Goal: Task Accomplishment & Management: Manage account settings

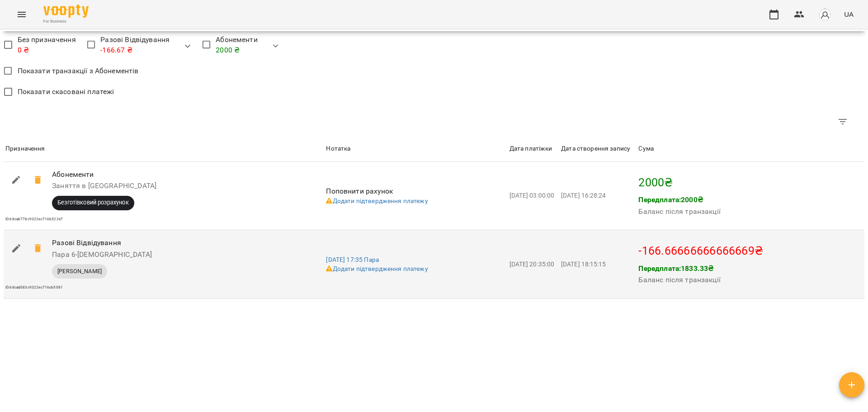
scroll to position [717, 0]
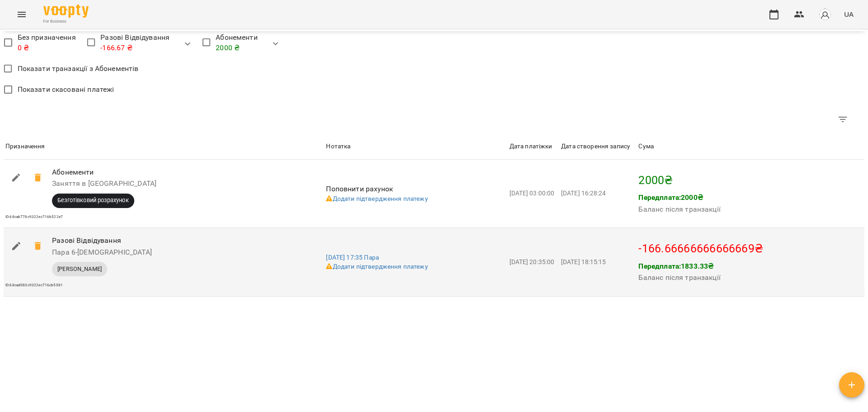
click at [651, 250] on p "-166.66666666666669 ₴" at bounding box center [750, 248] width 224 height 17
click at [15, 245] on icon "button" at bounding box center [16, 246] width 11 height 11
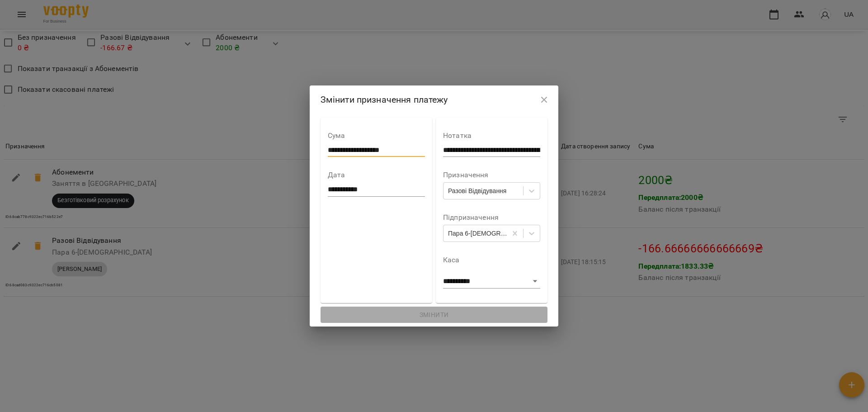
click at [391, 148] on input "**********" at bounding box center [376, 150] width 97 height 14
drag, startPoint x: 391, startPoint y: 148, endPoint x: 320, endPoint y: 147, distance: 70.5
click at [328, 147] on input "**********" at bounding box center [376, 150] width 97 height 14
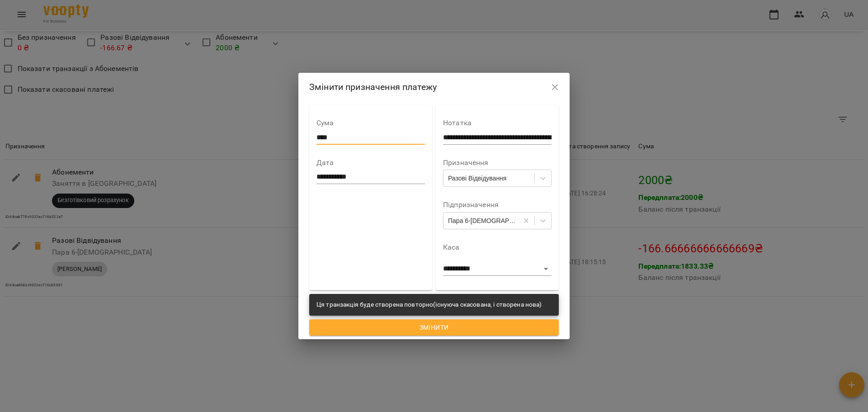
type input "****"
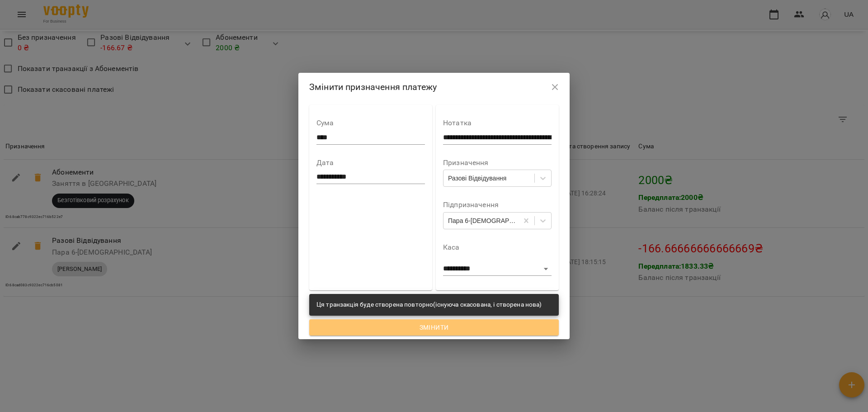
click at [467, 322] on span "Змінити" at bounding box center [433, 327] width 235 height 11
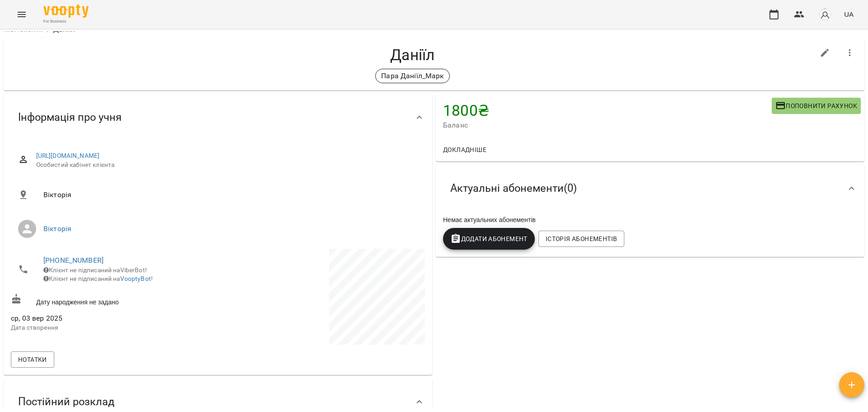
scroll to position [0, 0]
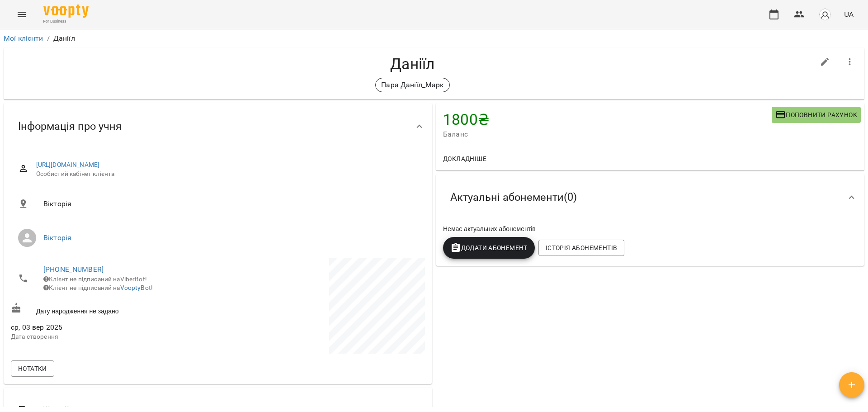
click at [24, 10] on icon "Menu" at bounding box center [21, 14] width 11 height 11
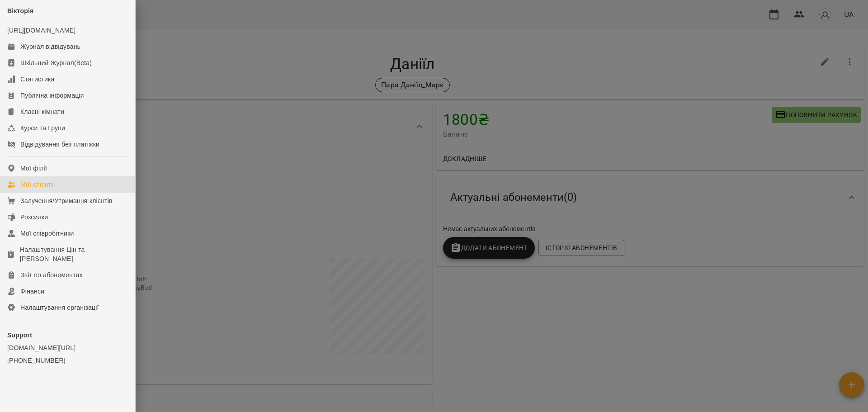
click at [61, 193] on link "Мої клієнти" at bounding box center [67, 184] width 135 height 16
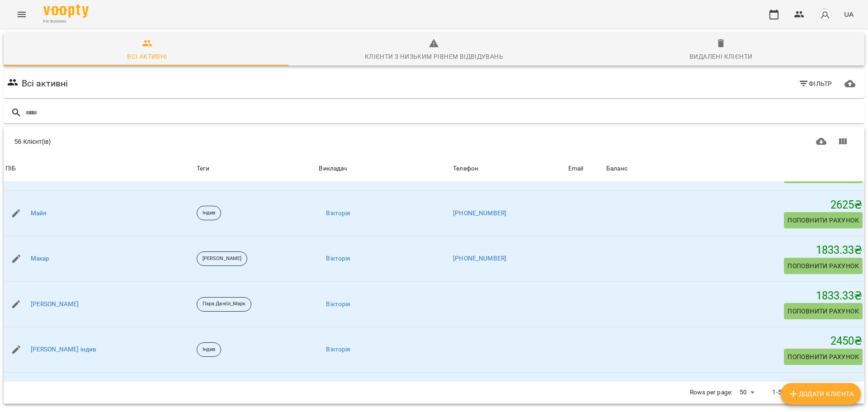
scroll to position [1311, 0]
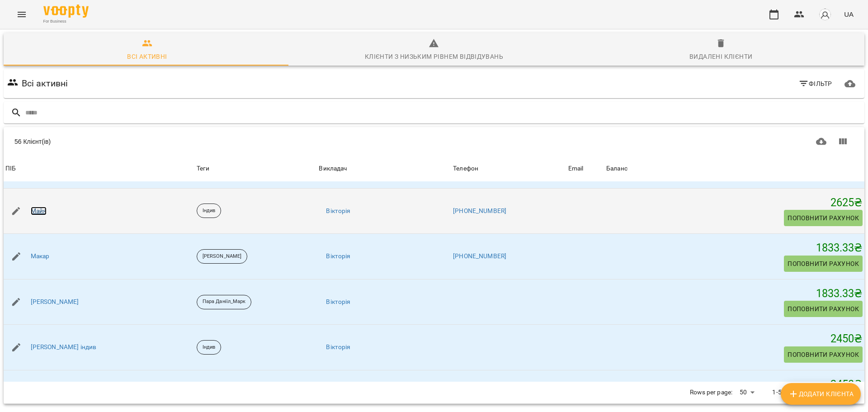
click at [37, 210] on link "Майя" at bounding box center [39, 211] width 16 height 9
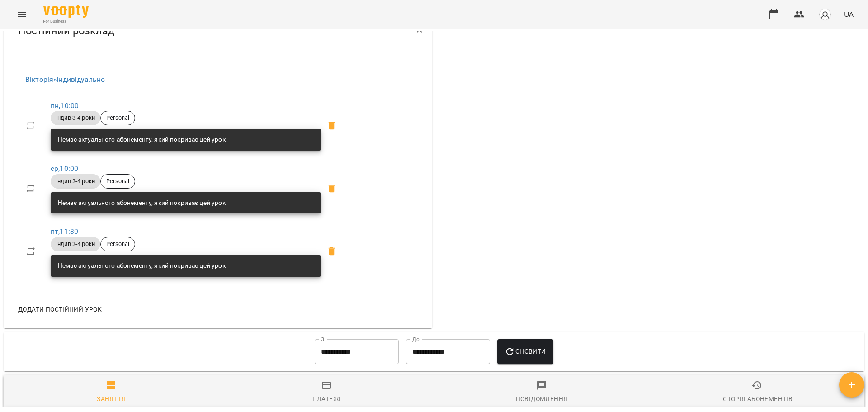
scroll to position [452, 0]
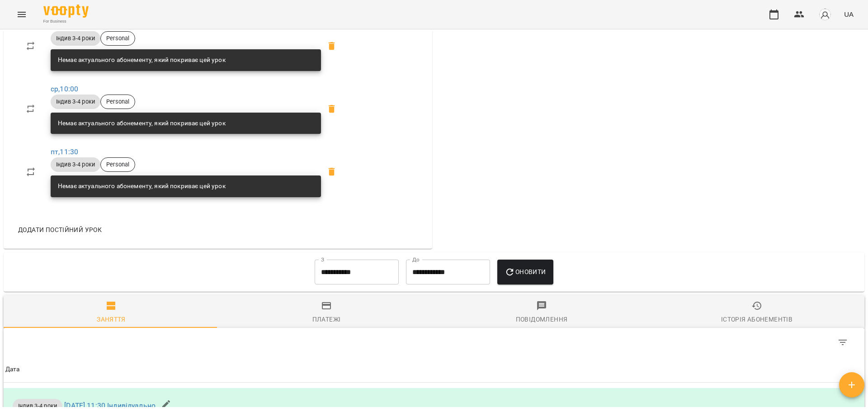
click at [330, 304] on span "Платежі" at bounding box center [326, 312] width 204 height 24
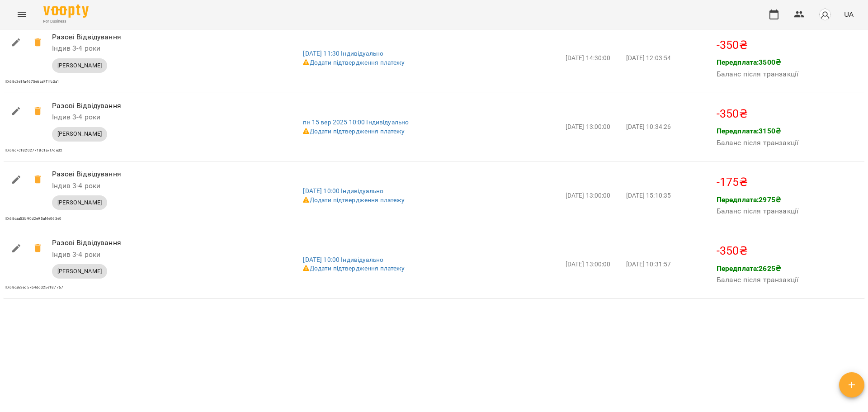
scroll to position [912, 0]
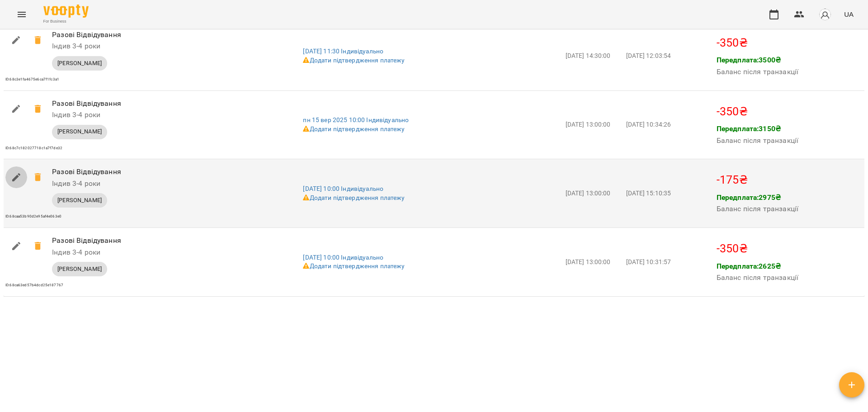
click at [14, 175] on icon "button" at bounding box center [16, 177] width 11 height 11
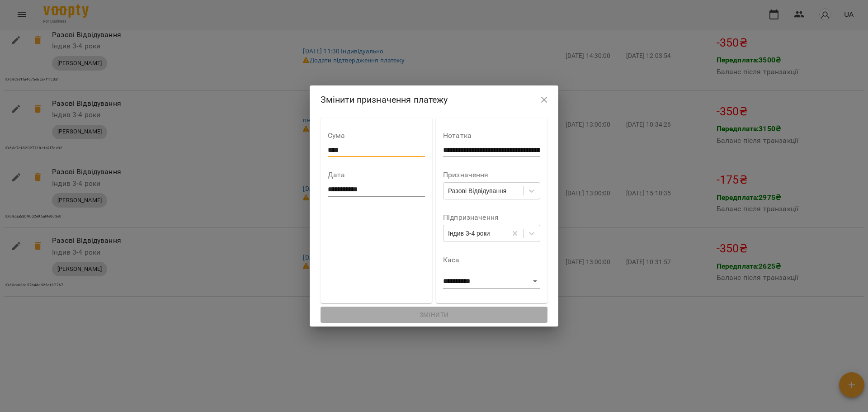
drag, startPoint x: 336, startPoint y: 148, endPoint x: 318, endPoint y: 151, distance: 18.9
click at [328, 151] on input "****" at bounding box center [376, 150] width 97 height 14
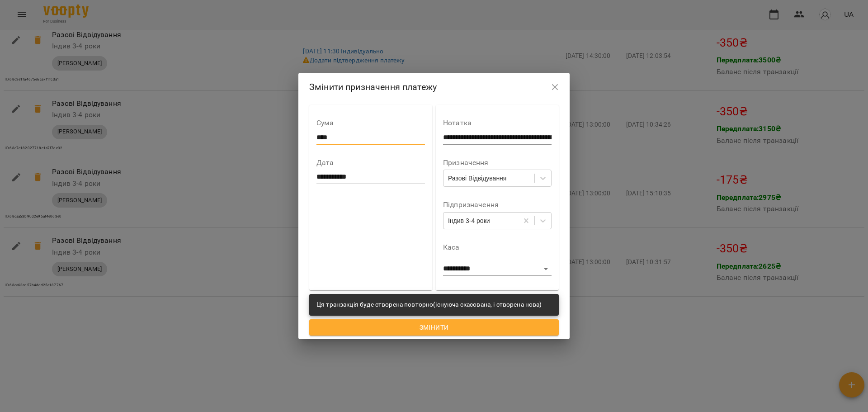
type input "****"
click at [409, 331] on span "Змінити" at bounding box center [433, 327] width 235 height 11
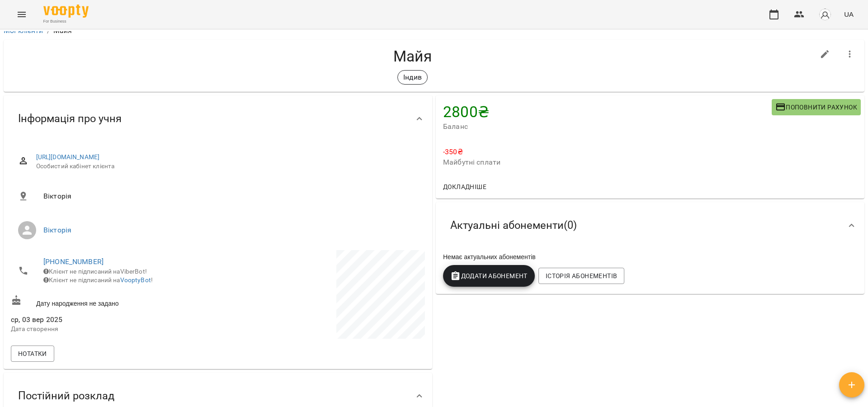
scroll to position [0, 0]
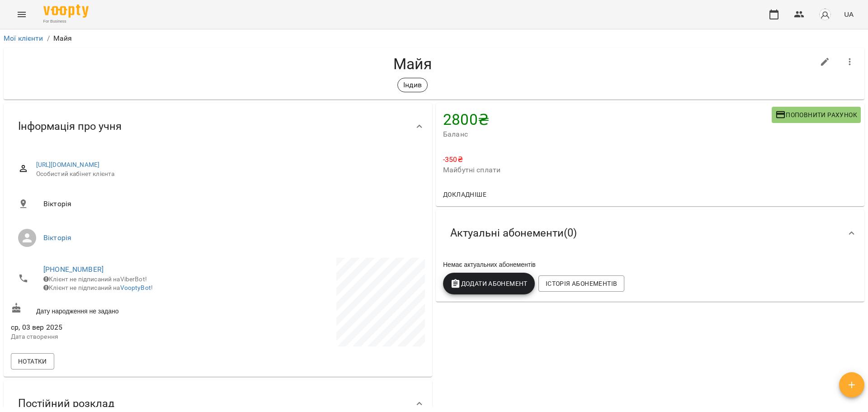
click at [19, 13] on icon "Menu" at bounding box center [21, 14] width 11 height 11
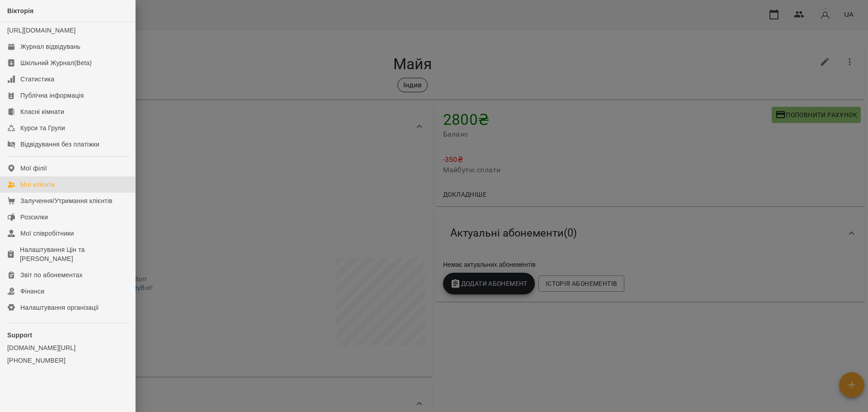
click at [52, 189] on div "Мої клієнти" at bounding box center [37, 184] width 34 height 9
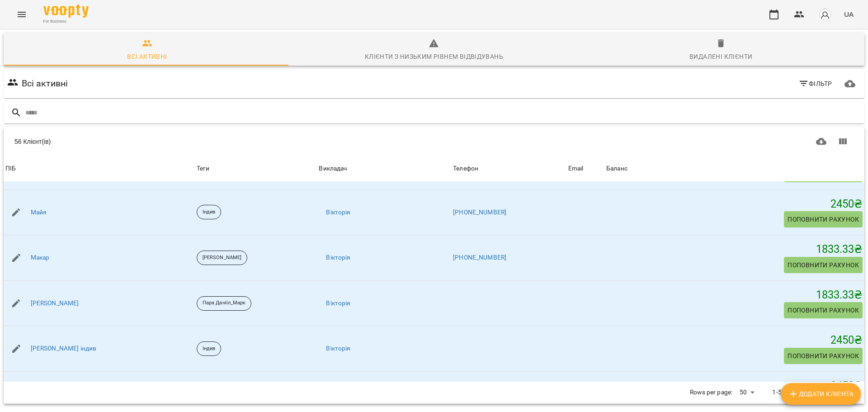
scroll to position [1311, 0]
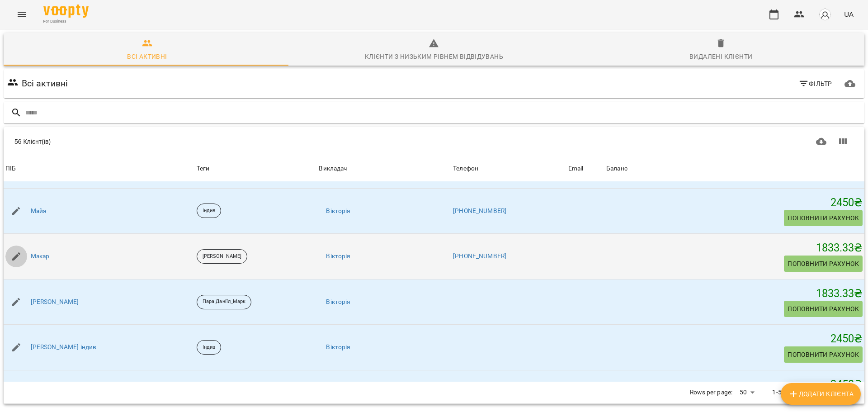
click at [18, 258] on icon "button" at bounding box center [16, 256] width 11 height 11
select select "**"
click at [43, 254] on link "Макар" at bounding box center [40, 256] width 19 height 9
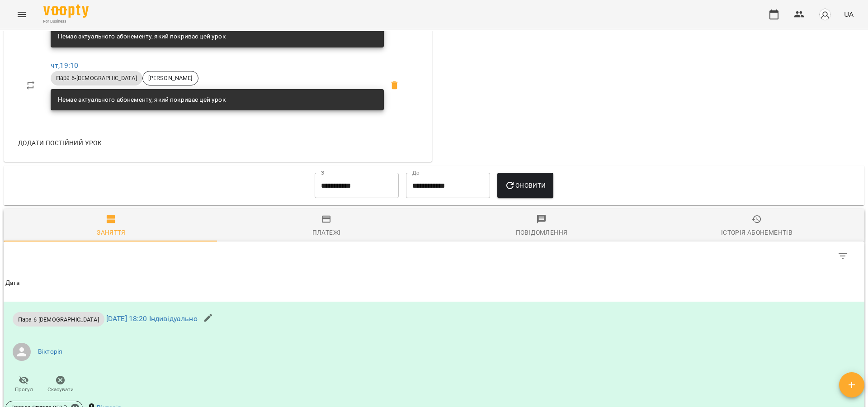
scroll to position [543, 0]
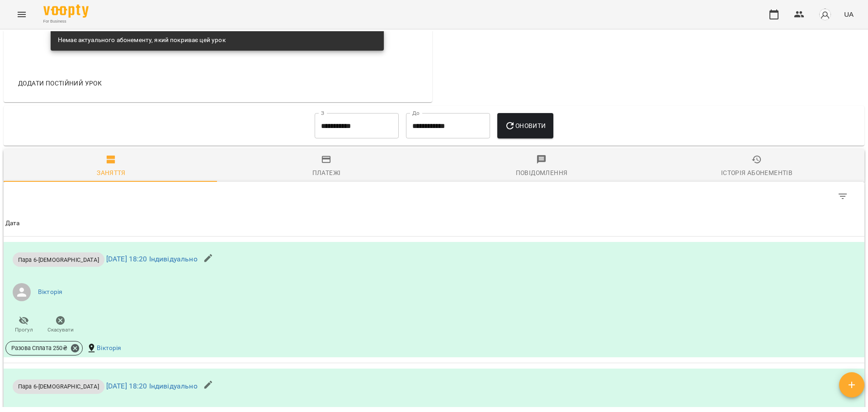
click at [331, 166] on span "Платежі" at bounding box center [326, 166] width 204 height 24
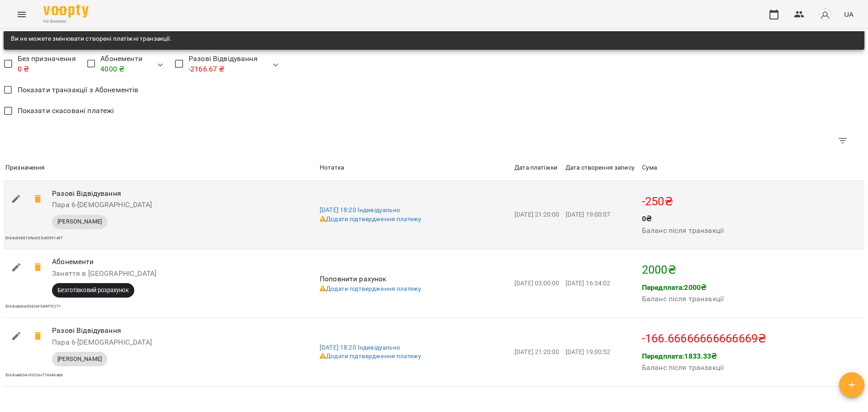
scroll to position [723, 0]
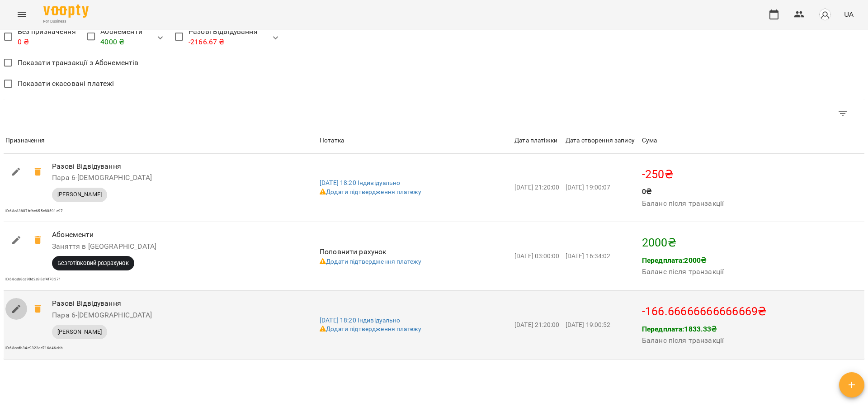
click at [15, 307] on icon "button" at bounding box center [16, 308] width 11 height 11
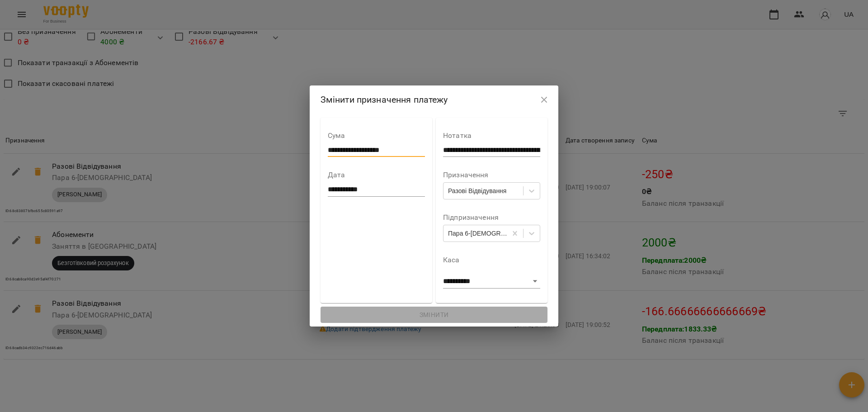
drag, startPoint x: 393, startPoint y: 149, endPoint x: 319, endPoint y: 151, distance: 74.2
click at [328, 151] on input "**********" at bounding box center [376, 150] width 97 height 14
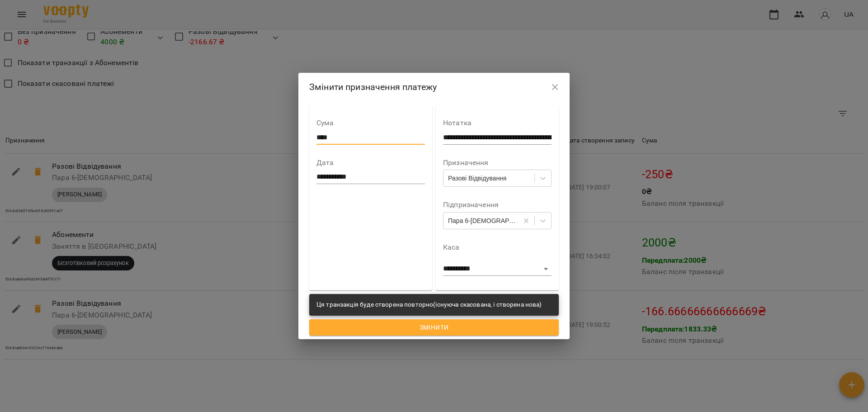
type input "****"
click at [422, 333] on span "Змінити" at bounding box center [433, 327] width 235 height 11
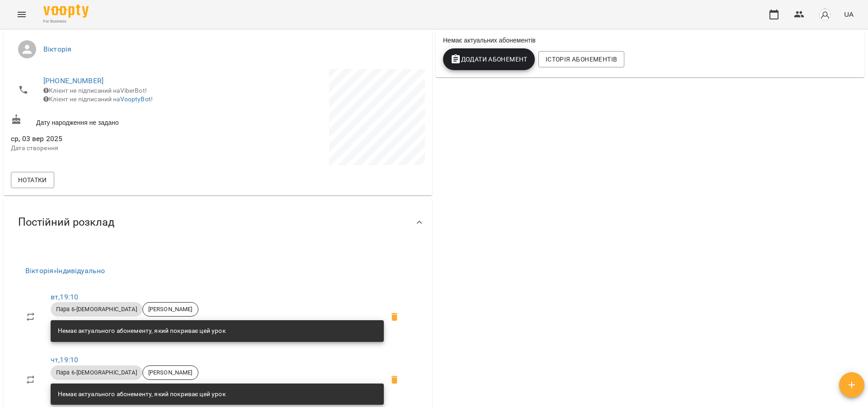
scroll to position [181, 0]
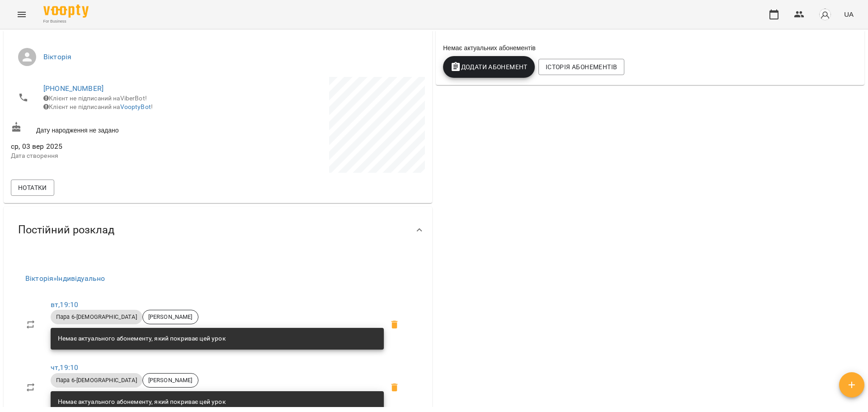
click at [23, 17] on icon "Menu" at bounding box center [22, 14] width 8 height 5
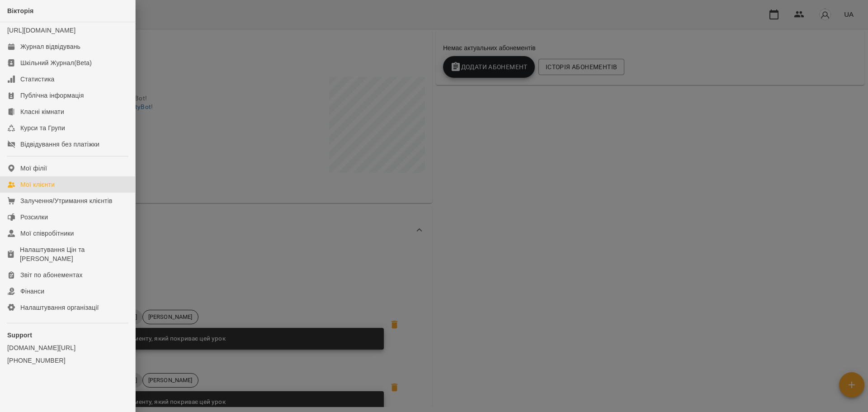
click at [51, 189] on div "Мої клієнти" at bounding box center [37, 184] width 34 height 9
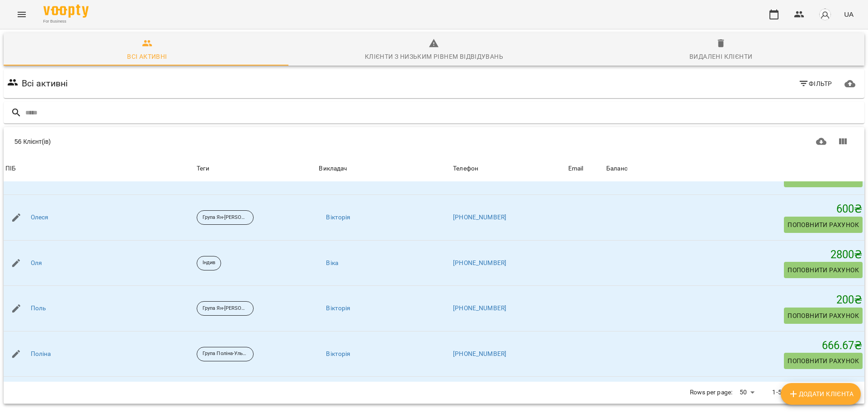
scroll to position [1801, 0]
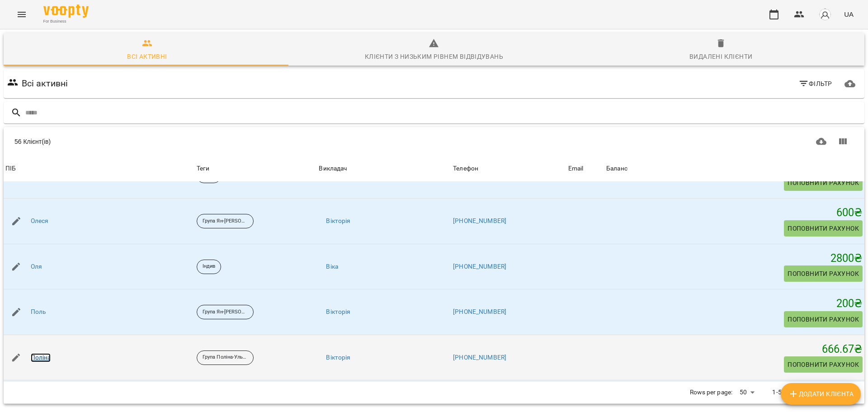
click at [46, 353] on link "Поліна" at bounding box center [41, 357] width 20 height 9
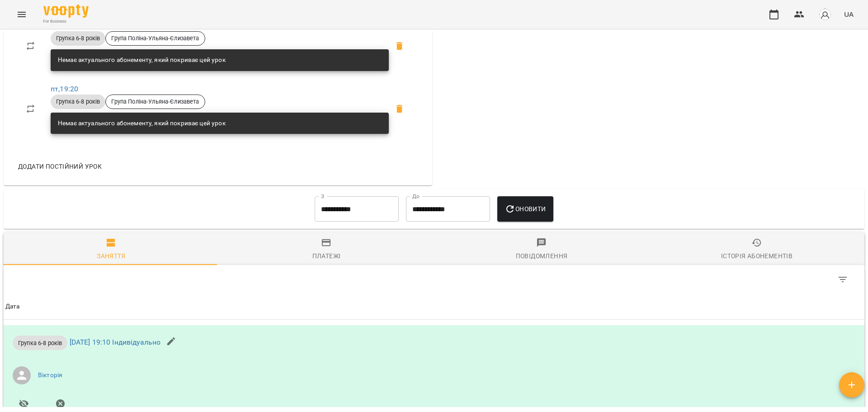
click at [331, 258] on div "Платежі" at bounding box center [326, 255] width 28 height 11
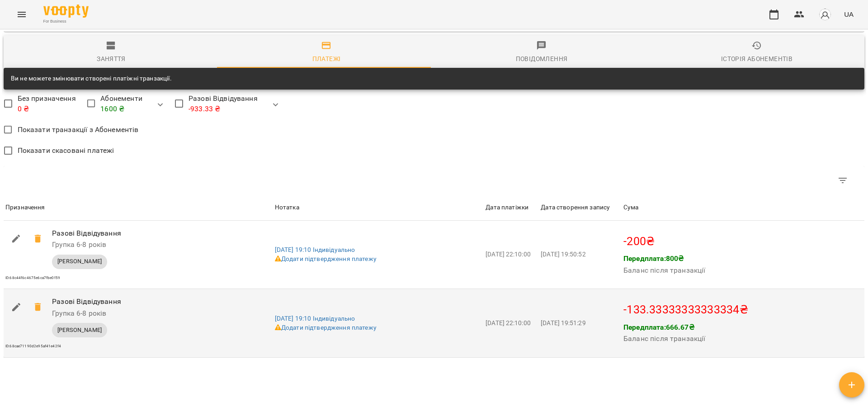
scroll to position [712, 0]
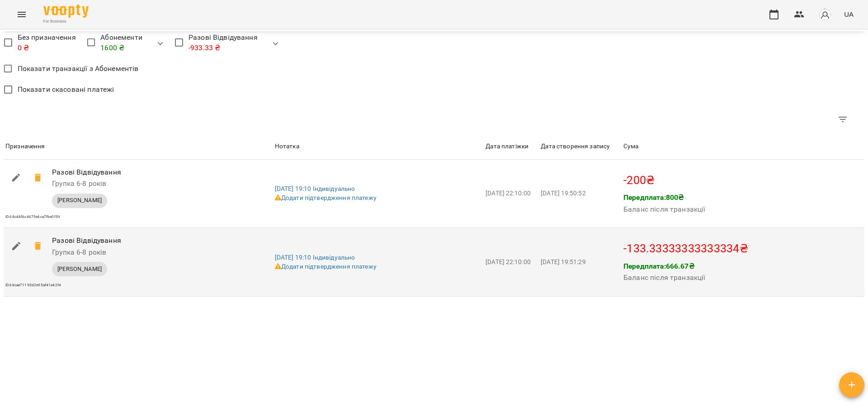
click at [12, 249] on icon "button" at bounding box center [16, 246] width 8 height 8
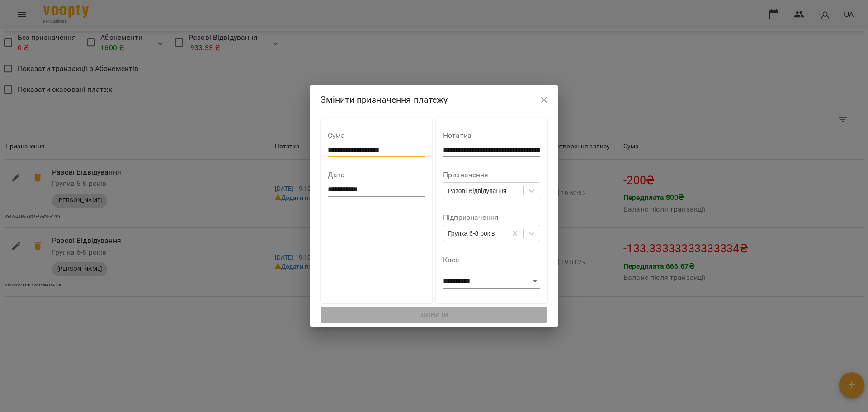
drag, startPoint x: 388, startPoint y: 150, endPoint x: 319, endPoint y: 151, distance: 69.2
click at [328, 151] on input "**********" at bounding box center [376, 150] width 97 height 14
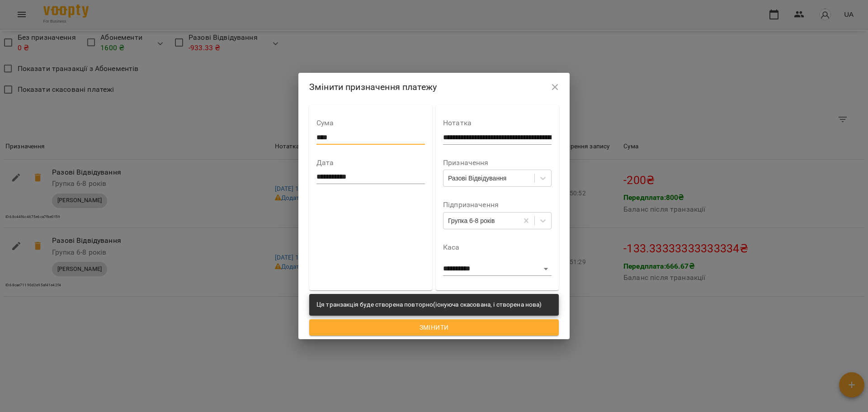
type input "****"
click at [451, 331] on span "Змінити" at bounding box center [433, 327] width 235 height 11
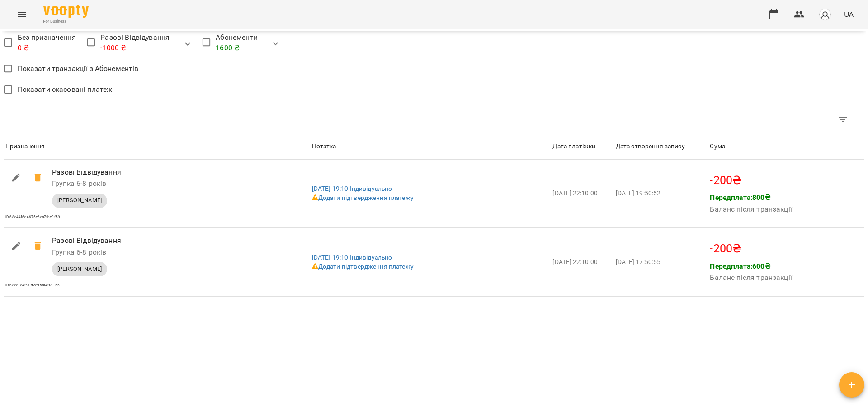
click at [18, 16] on icon "Menu" at bounding box center [21, 14] width 11 height 11
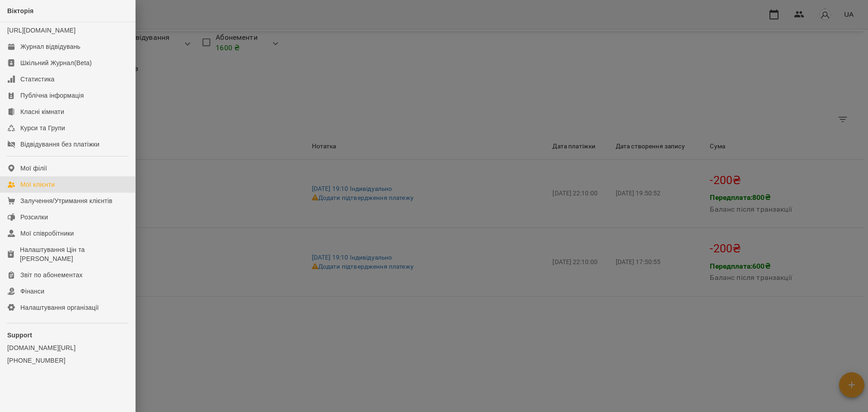
click at [49, 189] on div "Мої клієнти" at bounding box center [37, 184] width 34 height 9
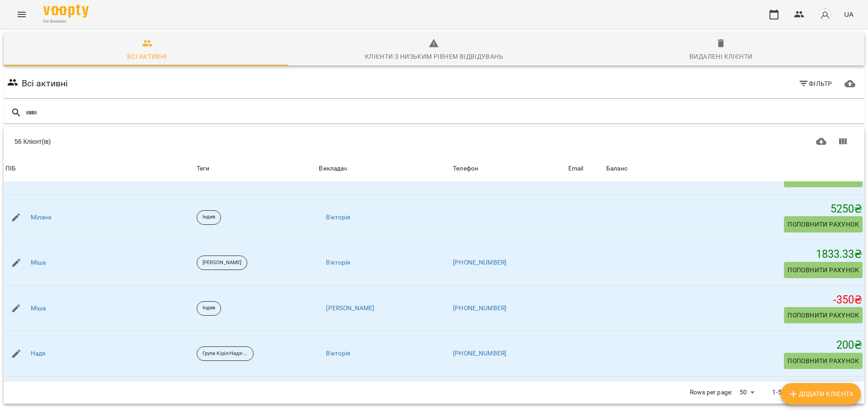
scroll to position [1575, 0]
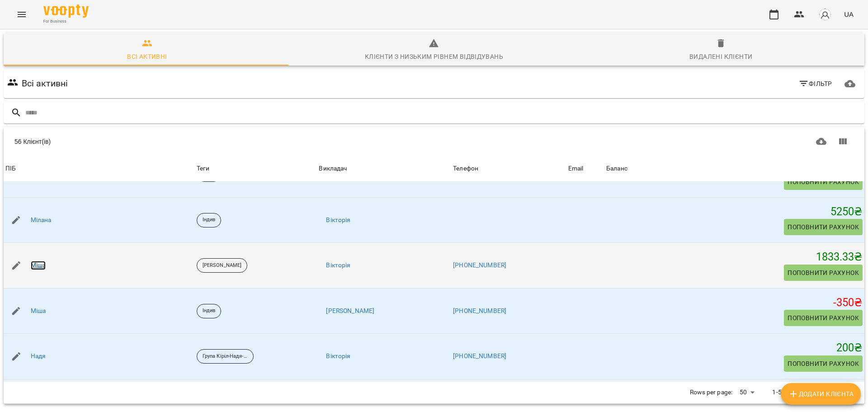
click at [44, 266] on link "Міша" at bounding box center [38, 265] width 15 height 9
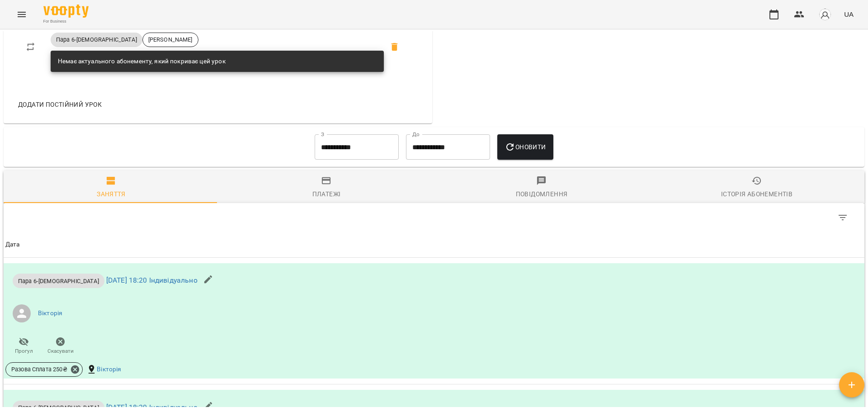
click at [316, 189] on div "Платежі" at bounding box center [326, 194] width 28 height 11
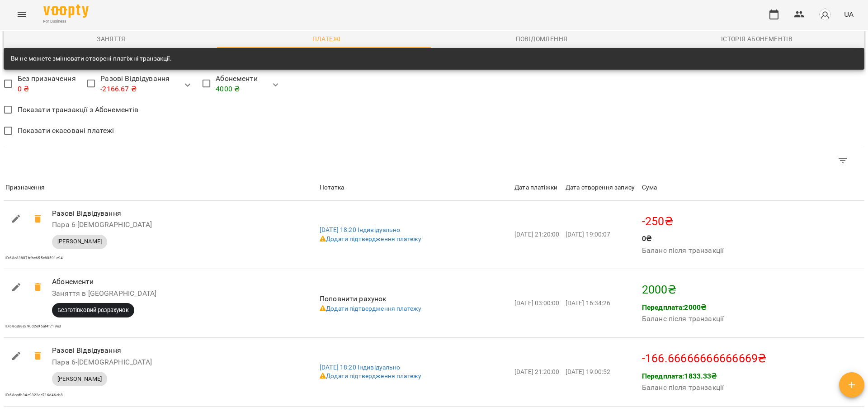
scroll to position [702, 0]
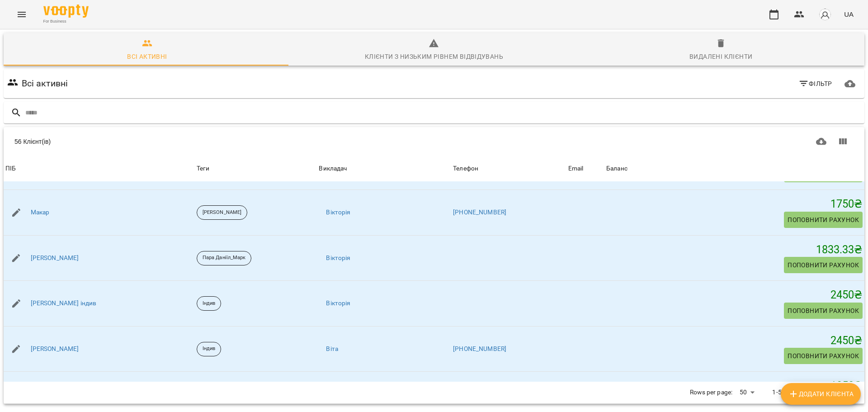
scroll to position [1356, 0]
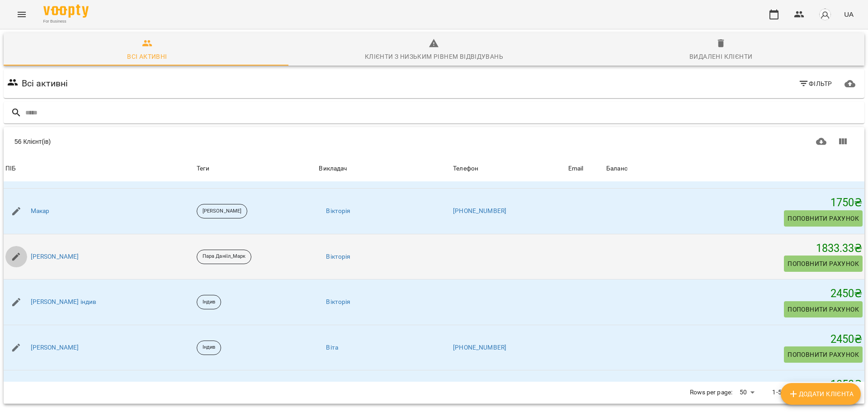
click at [14, 257] on icon "button" at bounding box center [16, 256] width 11 height 11
select select "**"
click at [40, 255] on link "[PERSON_NAME]" at bounding box center [55, 256] width 48 height 9
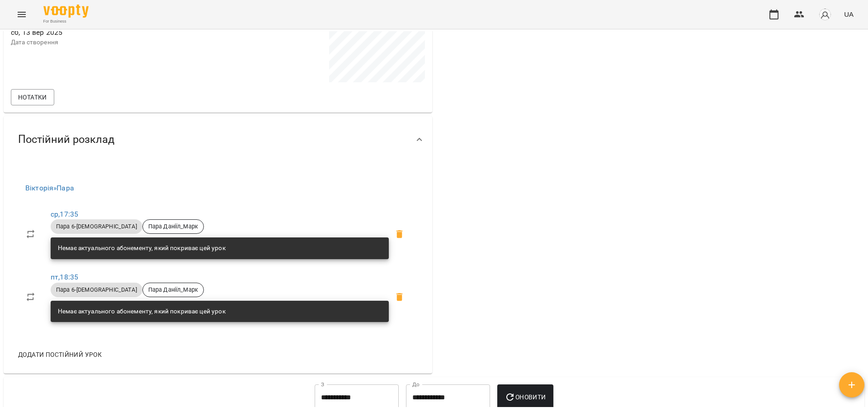
scroll to position [497, 0]
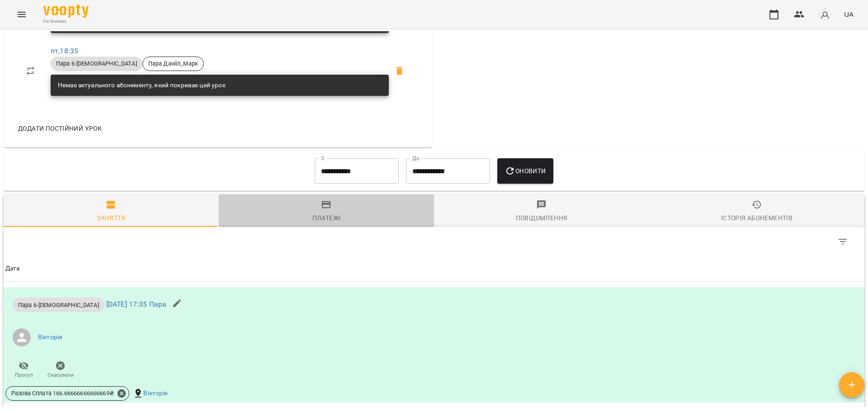
drag, startPoint x: 333, startPoint y: 206, endPoint x: 325, endPoint y: 211, distance: 10.2
click at [326, 211] on span "Платежі" at bounding box center [326, 211] width 204 height 24
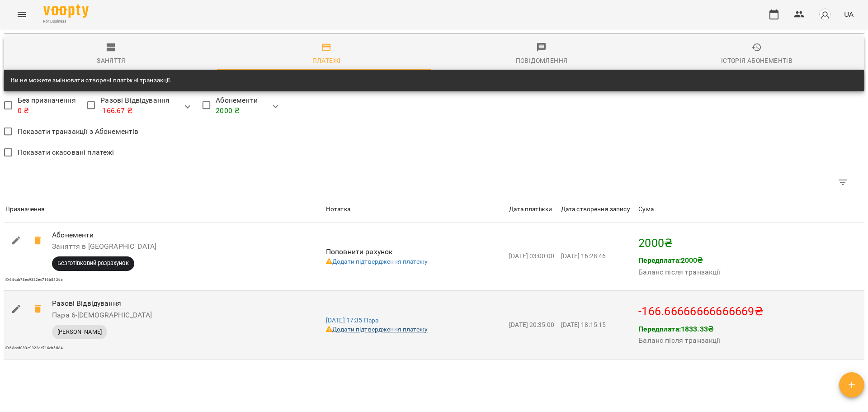
scroll to position [717, 0]
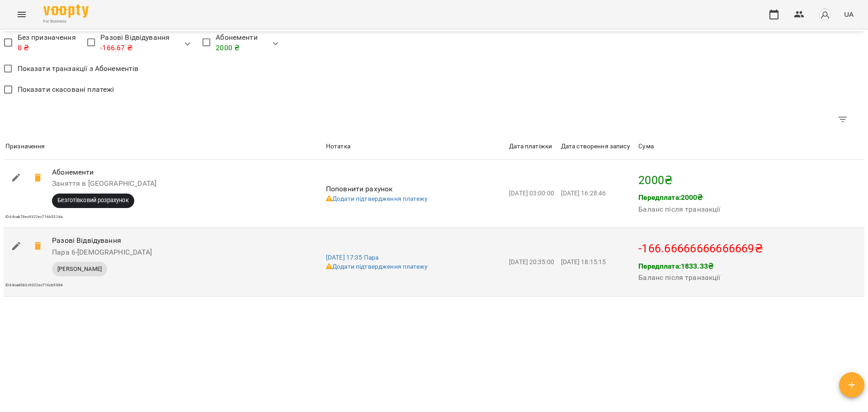
click at [638, 250] on p "-166.66666666666669 ₴" at bounding box center [750, 248] width 224 height 17
click at [13, 249] on icon "button" at bounding box center [16, 246] width 8 height 8
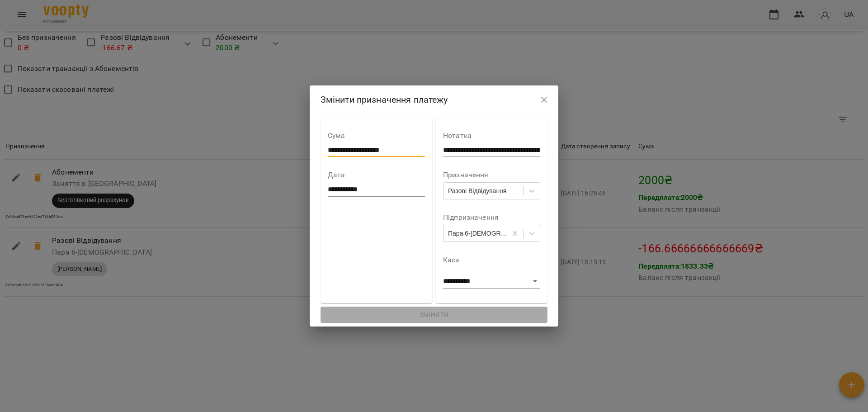
drag, startPoint x: 394, startPoint y: 148, endPoint x: 320, endPoint y: 148, distance: 74.1
click at [328, 148] on input "**********" at bounding box center [376, 150] width 97 height 14
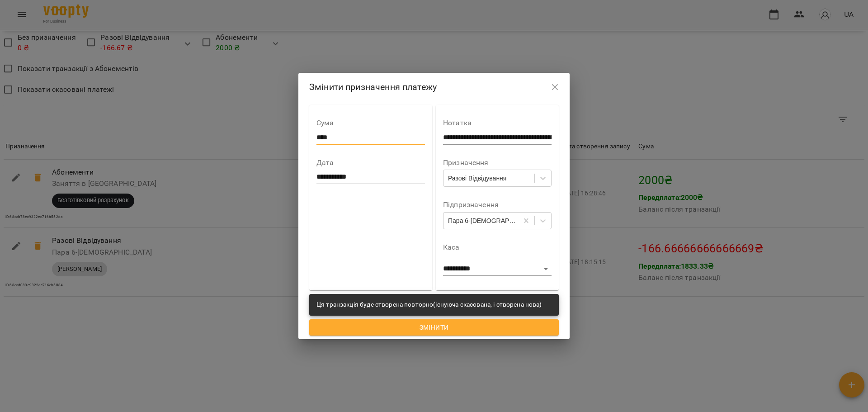
type input "****"
drag, startPoint x: 412, startPoint y: 330, endPoint x: 423, endPoint y: 335, distance: 11.8
click at [416, 334] on button "Змінити" at bounding box center [434, 327] width 250 height 16
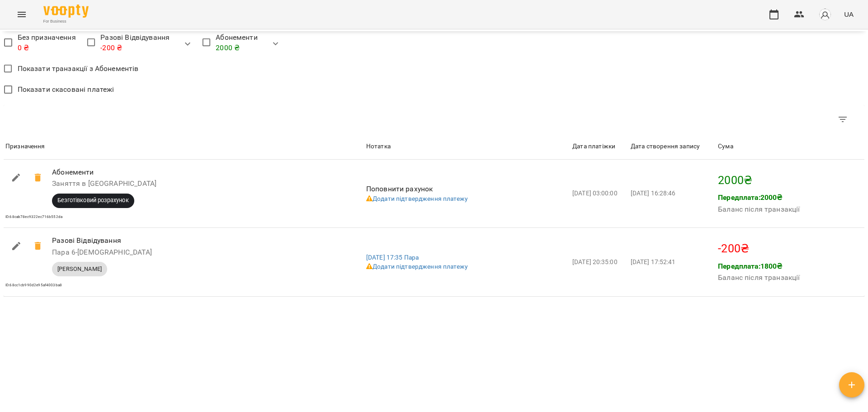
click at [17, 9] on icon "Menu" at bounding box center [21, 14] width 11 height 11
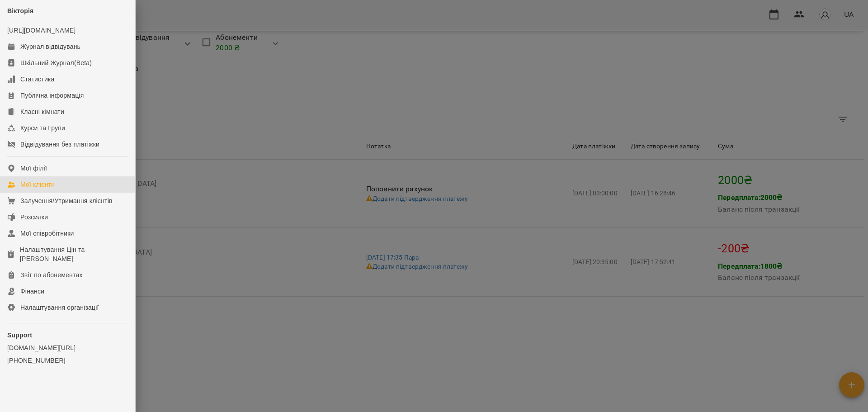
click at [59, 192] on link "Мої клієнти" at bounding box center [67, 184] width 135 height 16
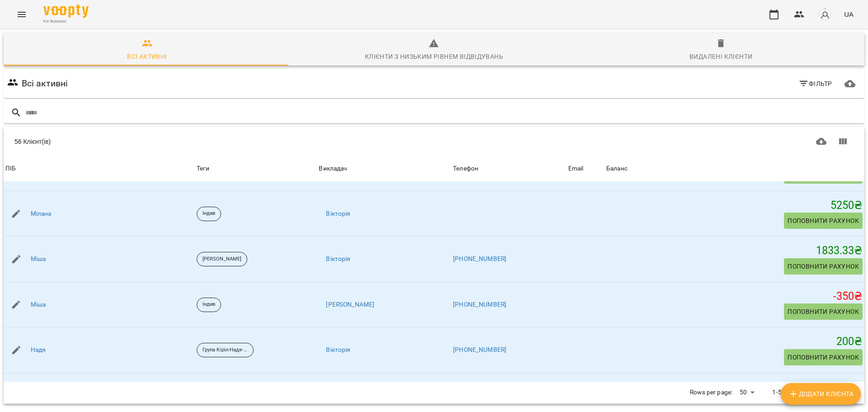
scroll to position [1582, 0]
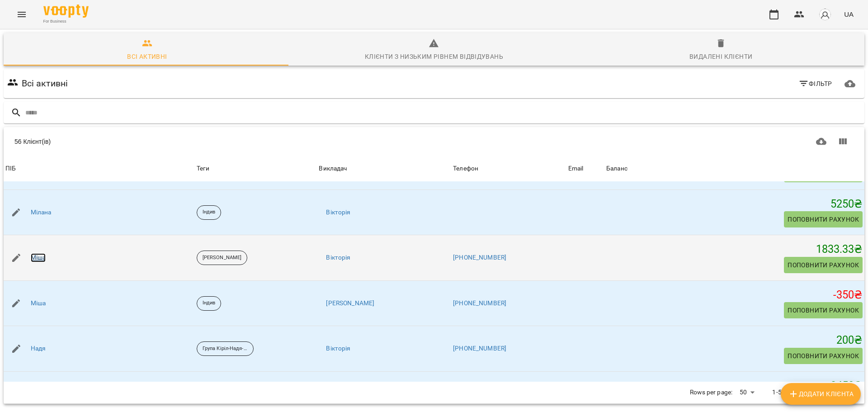
click at [39, 256] on link "Міша" at bounding box center [38, 257] width 15 height 9
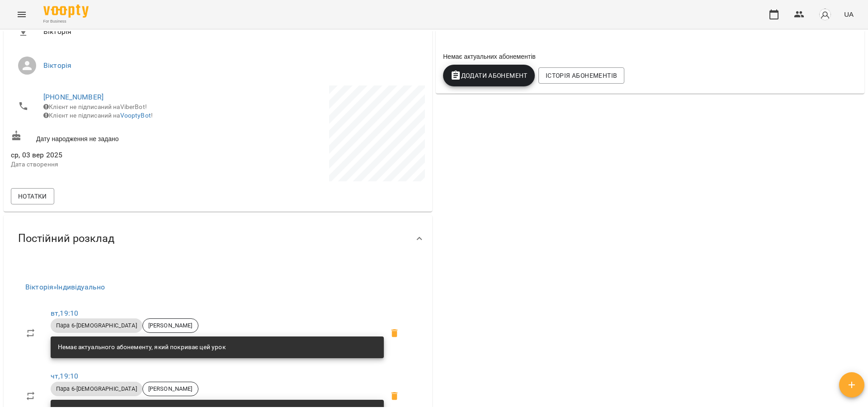
scroll to position [181, 0]
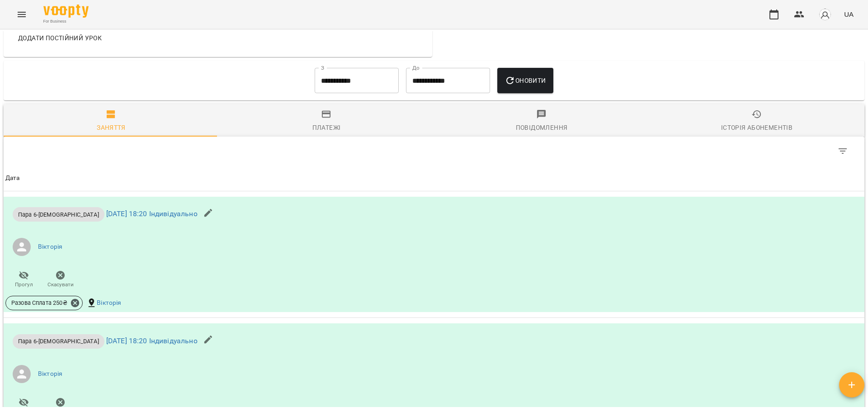
click at [328, 125] on div "Платежі" at bounding box center [326, 127] width 28 height 11
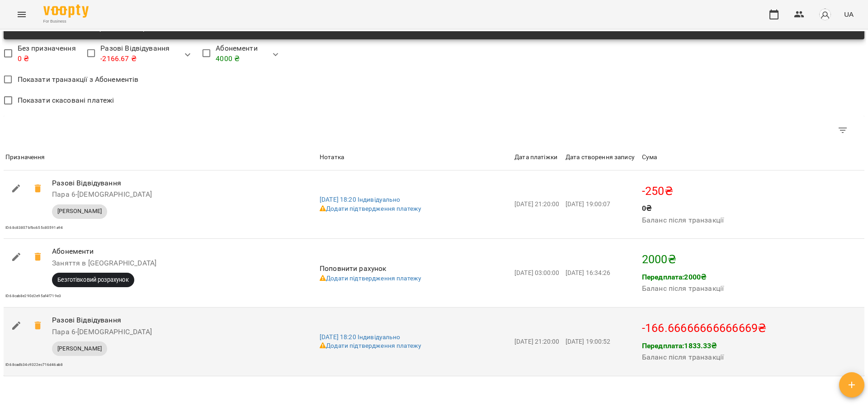
scroll to position [723, 0]
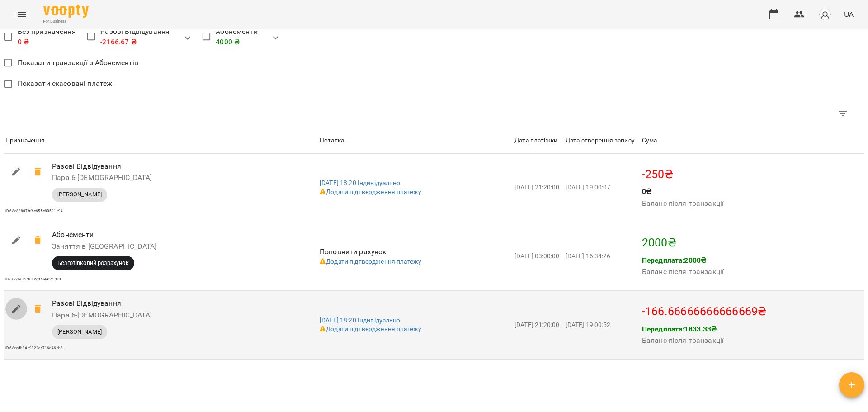
click at [11, 310] on button "button" at bounding box center [16, 309] width 22 height 22
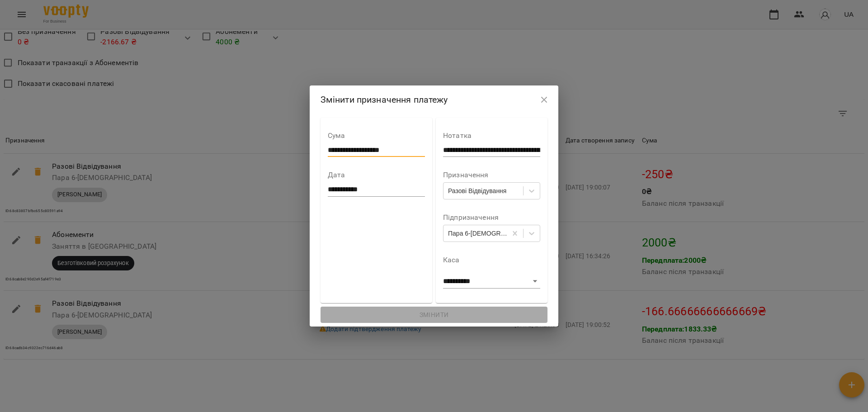
drag, startPoint x: 383, startPoint y: 149, endPoint x: 319, endPoint y: 152, distance: 64.7
click at [328, 152] on input "**********" at bounding box center [376, 150] width 97 height 14
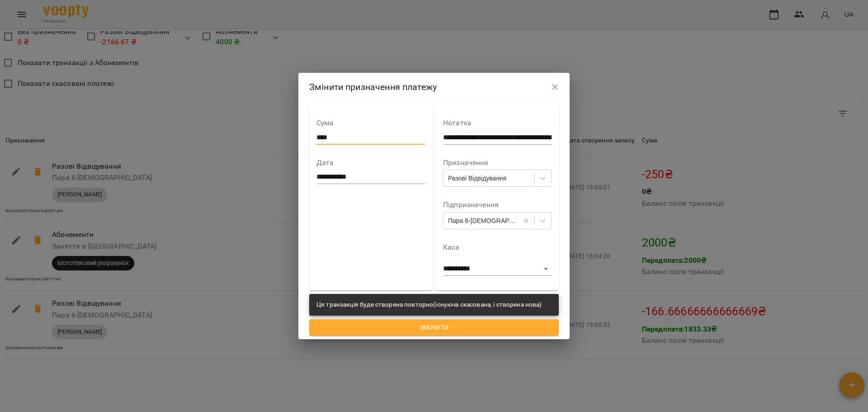
type input "****"
click at [437, 332] on span "Змінити" at bounding box center [433, 327] width 235 height 11
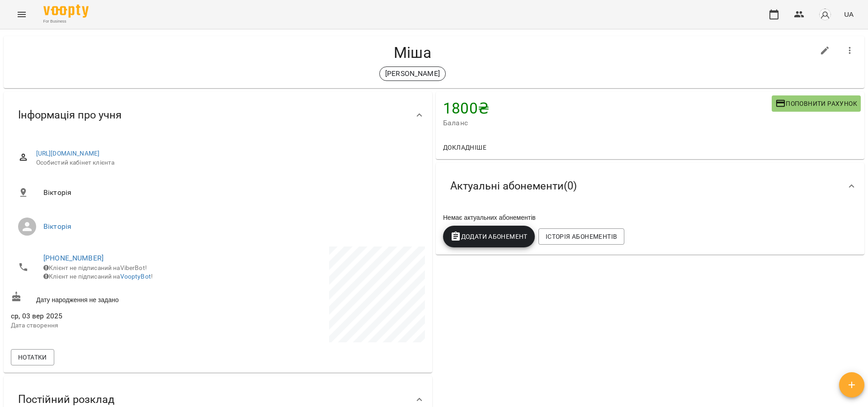
scroll to position [0, 0]
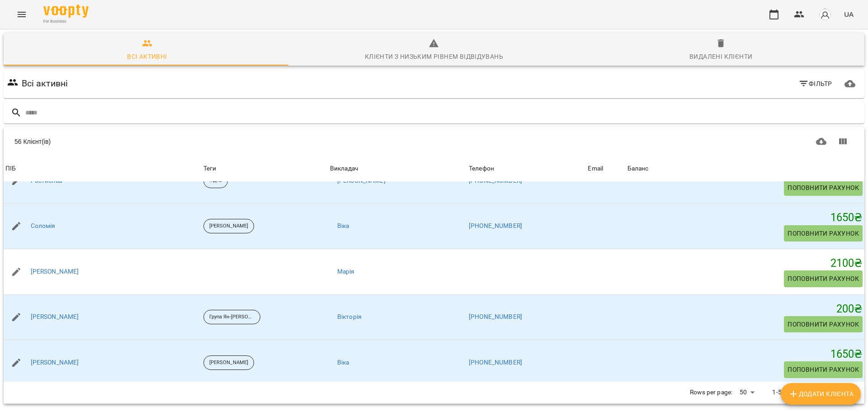
scroll to position [2072, 0]
